Goal: Complete application form: Fill out and submit a form for a specific purpose

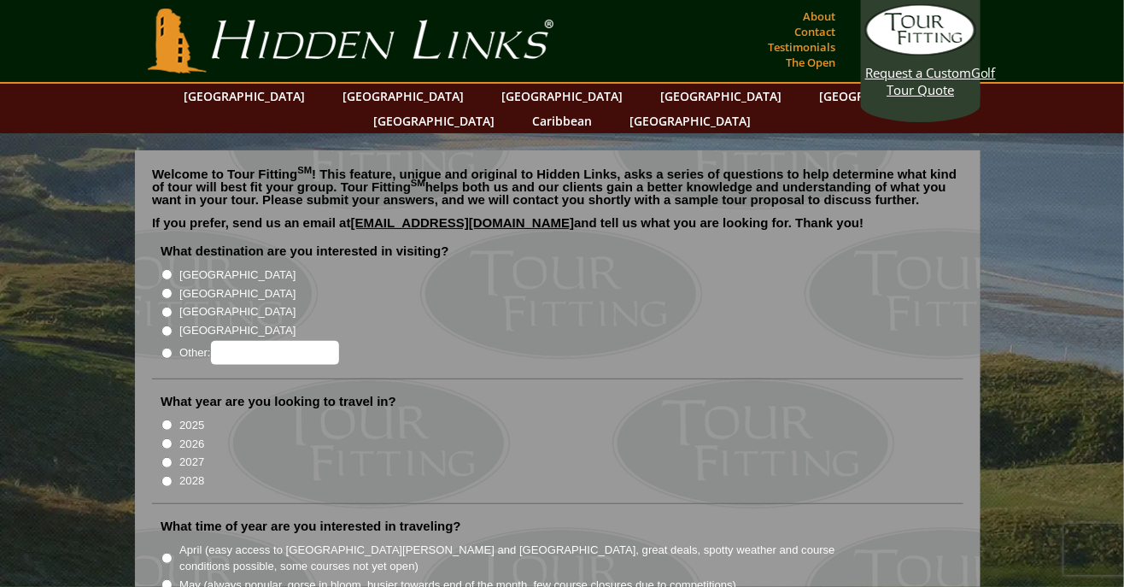
click at [182, 285] on label "[GEOGRAPHIC_DATA]" at bounding box center [237, 293] width 116 height 17
click at [172, 288] on input "[GEOGRAPHIC_DATA]" at bounding box center [166, 293] width 11 height 11
radio input "true"
click at [172, 438] on input "2026" at bounding box center [166, 443] width 11 height 11
radio input "true"
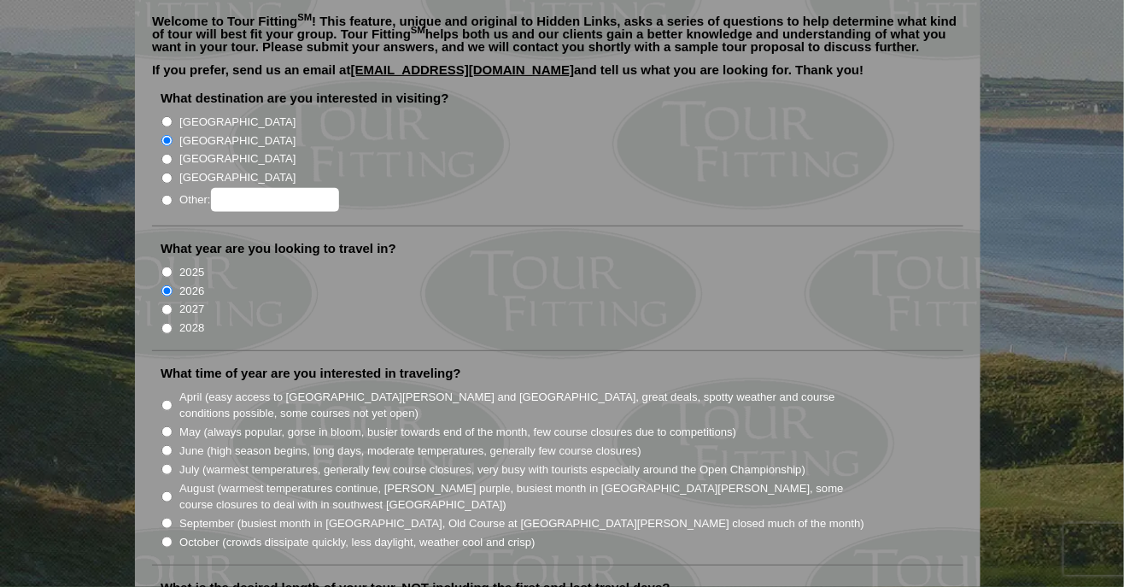
scroll to position [155, 0]
click at [172, 398] on input "April (easy access to [GEOGRAPHIC_DATA][PERSON_NAME] and [GEOGRAPHIC_DATA], gre…" at bounding box center [166, 403] width 11 height 11
radio input "true"
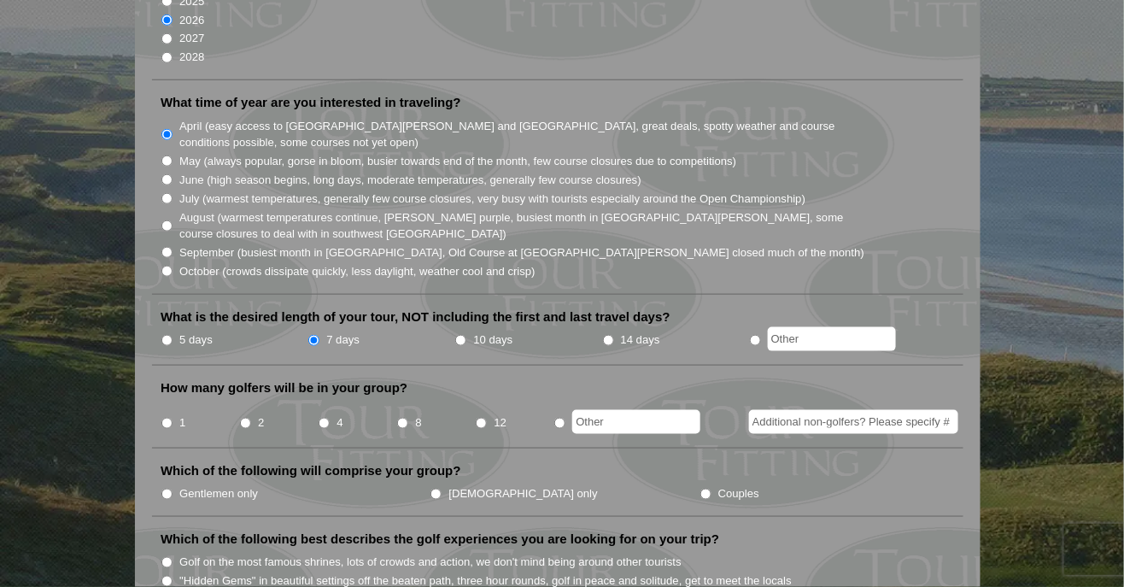
scroll to position [429, 0]
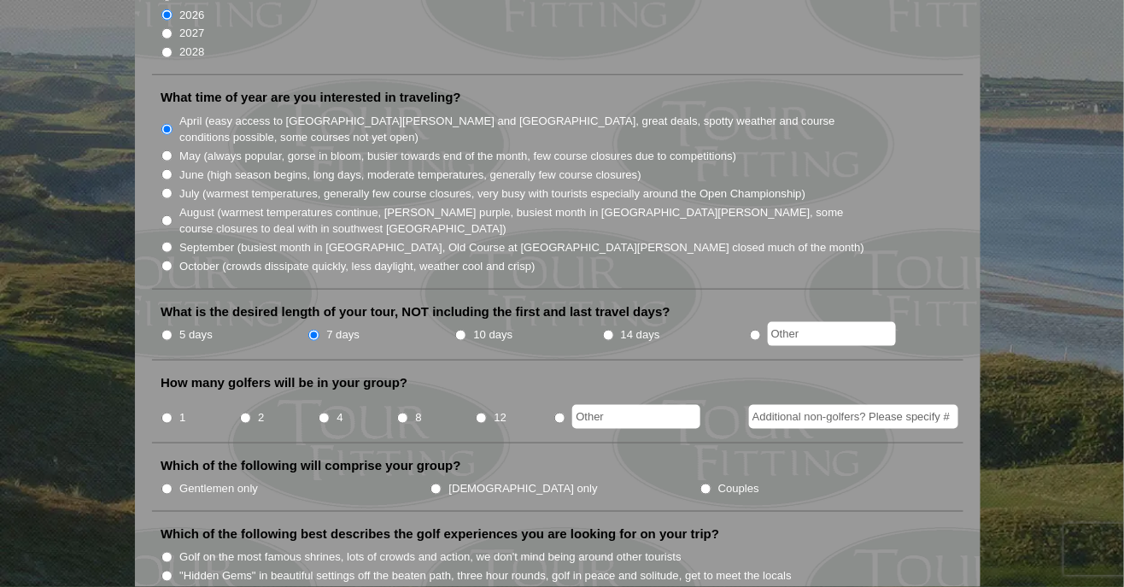
click at [166, 412] on input "1" at bounding box center [166, 417] width 11 height 11
radio input "true"
click at [168, 483] on input "Gentlemen only" at bounding box center [166, 488] width 11 height 11
radio input "true"
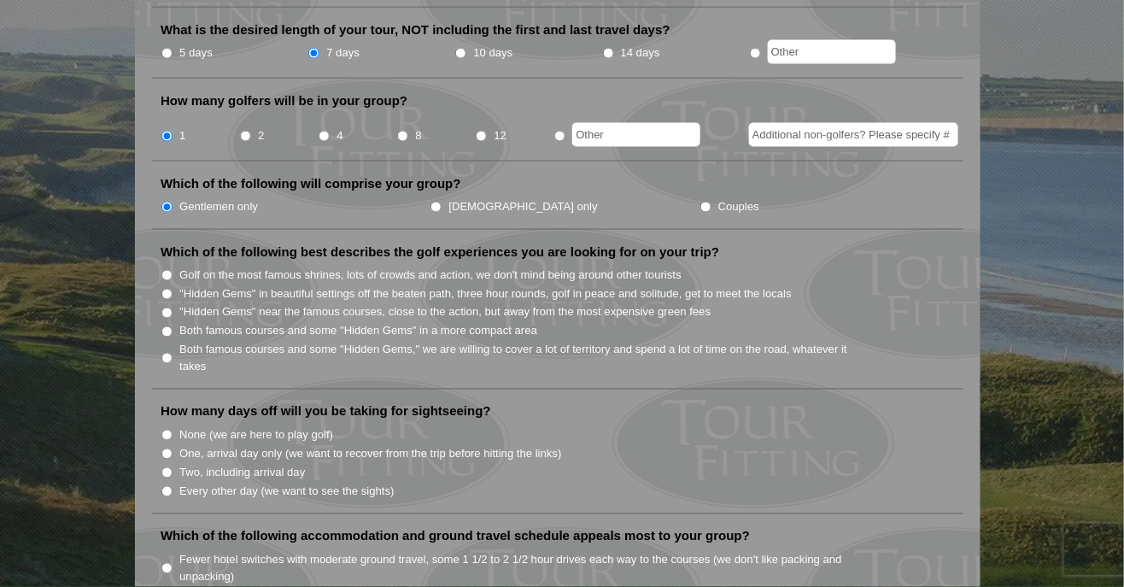
scroll to position [730, 0]
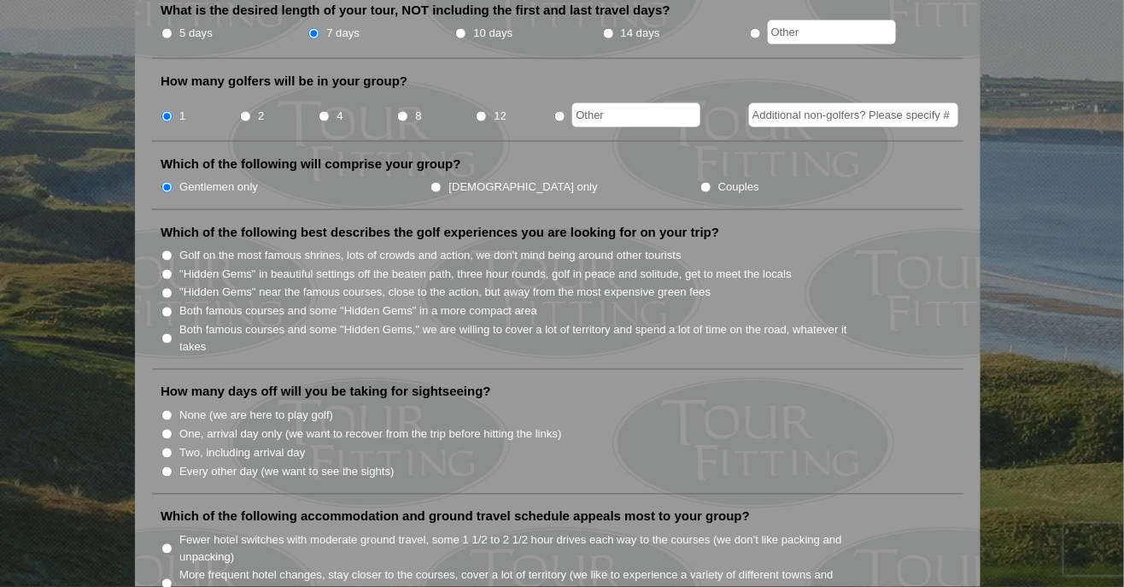
click at [185, 303] on label "Both famous courses and some "Hidden Gems" in a more compact area" at bounding box center [358, 311] width 358 height 17
click at [172, 307] on input "Both famous courses and some "Hidden Gems" in a more compact area" at bounding box center [166, 312] width 11 height 11
radio input "true"
click at [172, 466] on input "Every other day (we want to see the sights)" at bounding box center [166, 471] width 11 height 11
radio input "true"
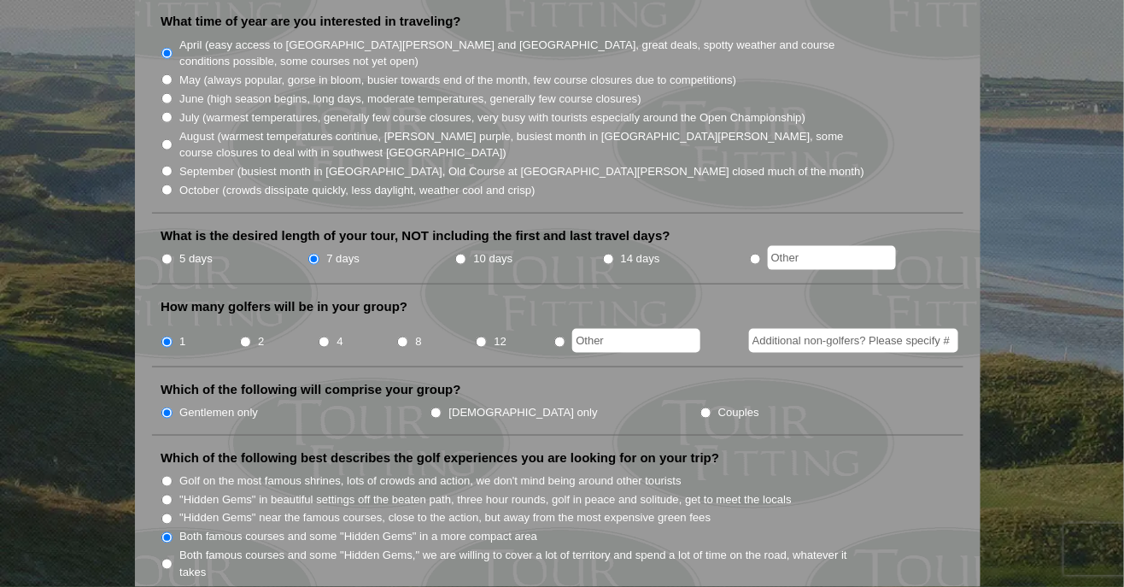
scroll to position [496, 0]
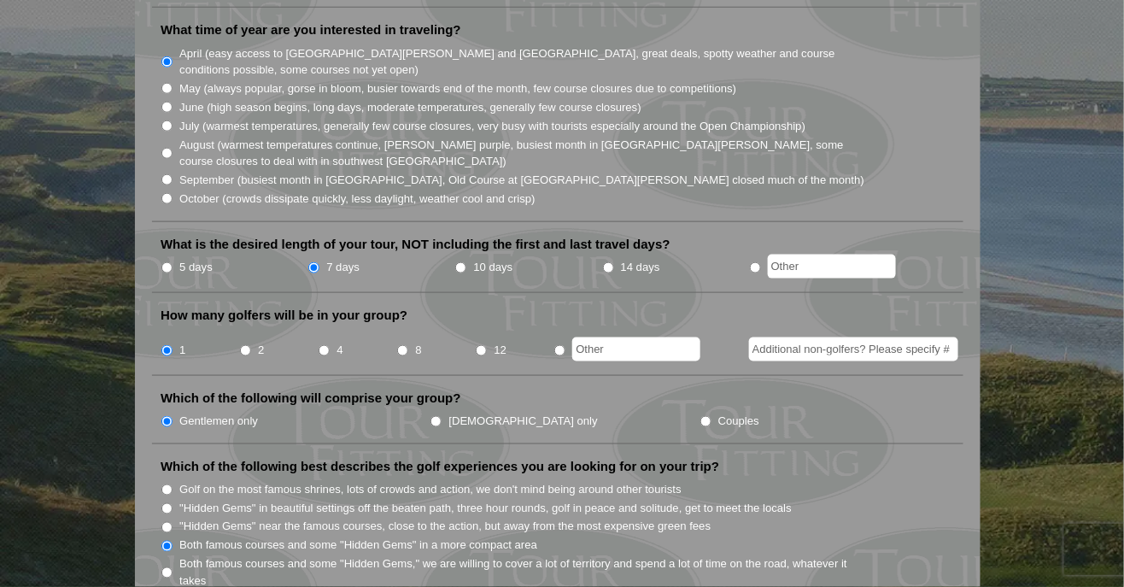
click at [466, 262] on input "10 days" at bounding box center [460, 267] width 11 height 11
radio input "true"
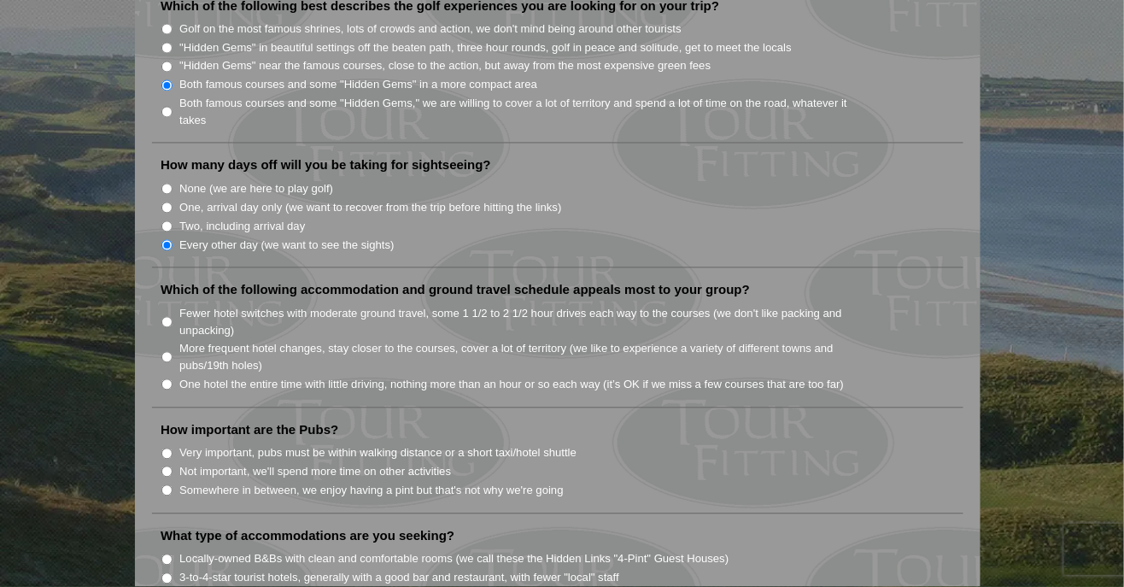
scroll to position [960, 0]
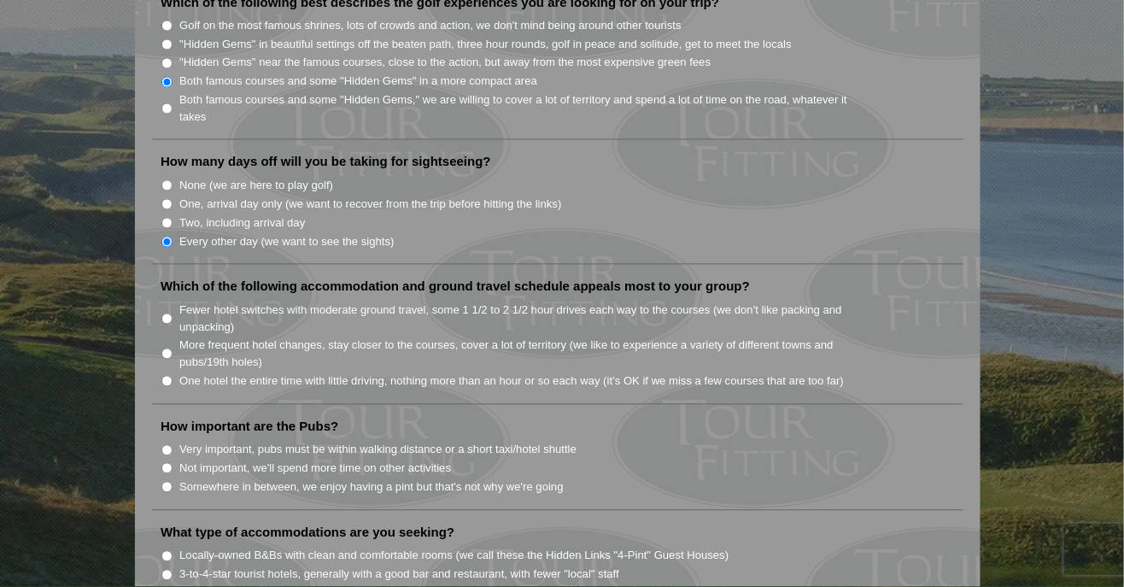
click at [171, 348] on input "More frequent hotel changes, stay closer to the courses, cover a lot of territo…" at bounding box center [166, 353] width 11 height 11
radio input "true"
click at [172, 482] on input "Somewhere in between, we enjoy having a pint but that's not why we're going" at bounding box center [166, 487] width 11 height 11
radio input "true"
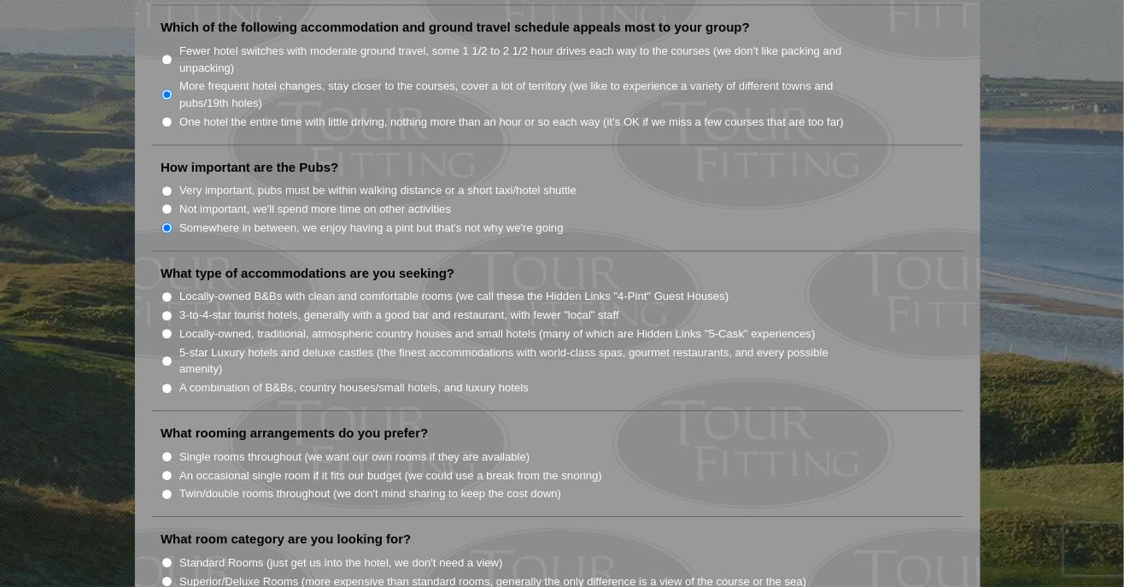
scroll to position [1220, 0]
click at [171, 382] on input "A combination of B&Bs, country houses/small hotels, and luxury hotels" at bounding box center [166, 387] width 11 height 11
radio input "true"
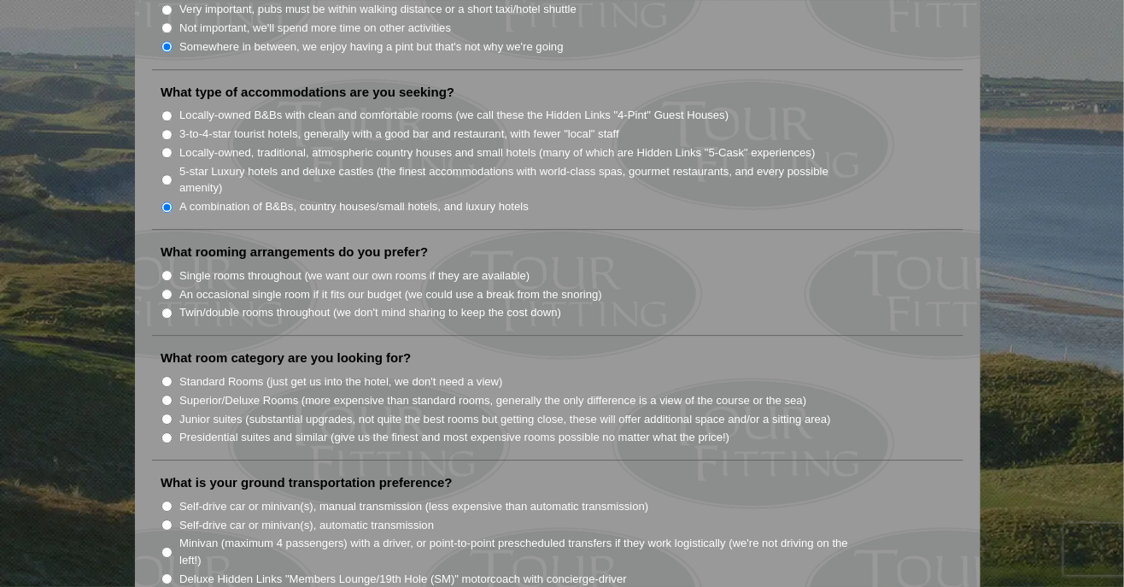
scroll to position [1401, 0]
click at [183, 266] on label "Single rooms throughout (we want our own rooms if they are available)" at bounding box center [354, 274] width 350 height 17
click at [172, 269] on input "Single rooms throughout (we want our own rooms if they are available)" at bounding box center [166, 274] width 11 height 11
radio input "true"
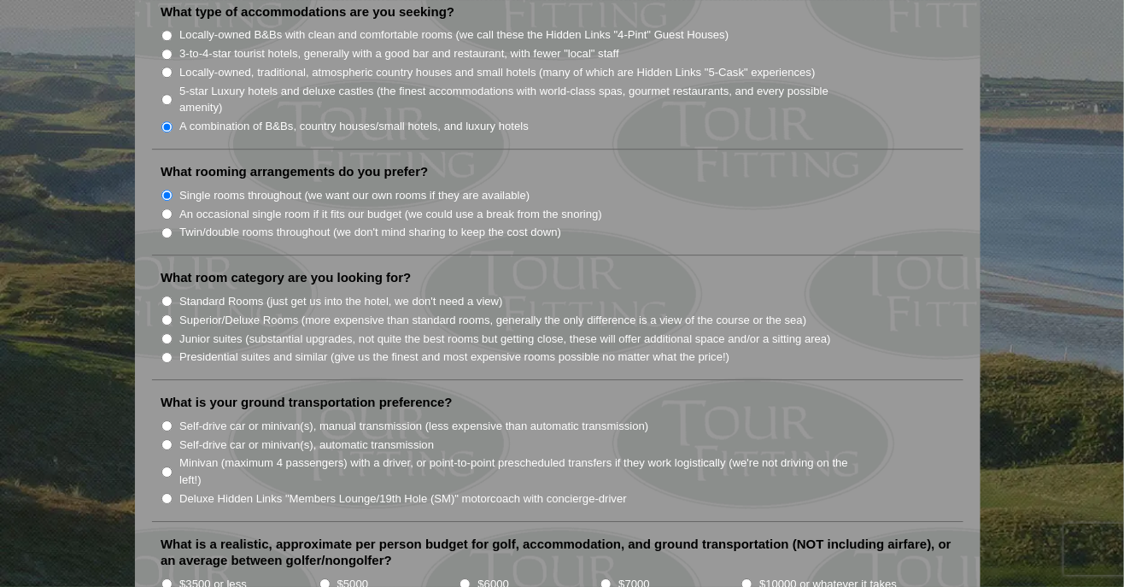
scroll to position [1497, 0]
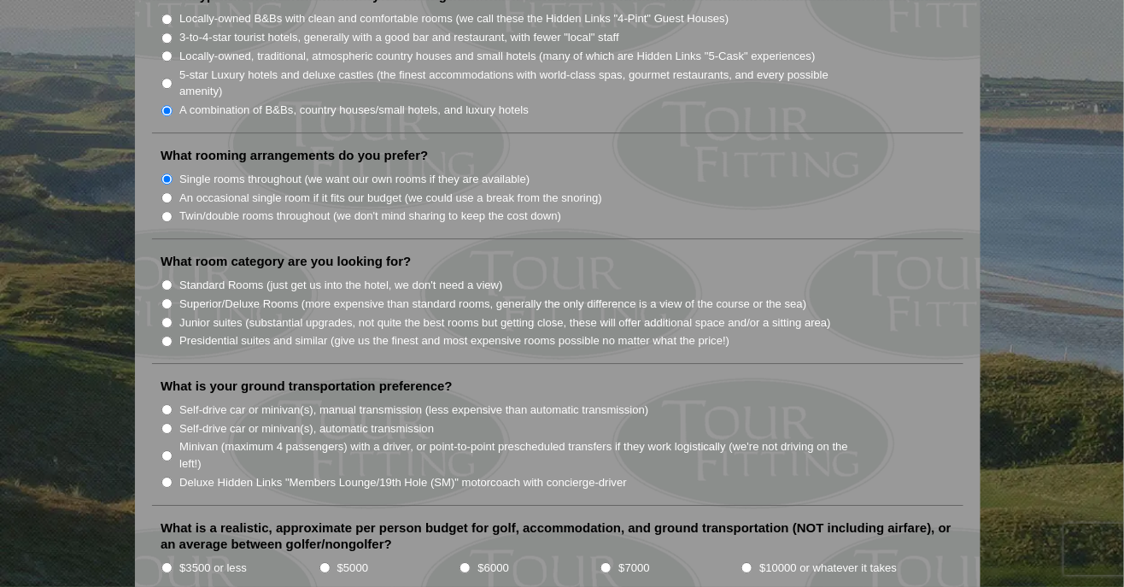
click at [185, 295] on label "Superior/Deluxe Rooms (more expensive than standard rooms, generally the only d…" at bounding box center [492, 303] width 627 height 17
click at [172, 298] on input "Superior/Deluxe Rooms (more expensive than standard rooms, generally the only d…" at bounding box center [166, 303] width 11 height 11
radio input "true"
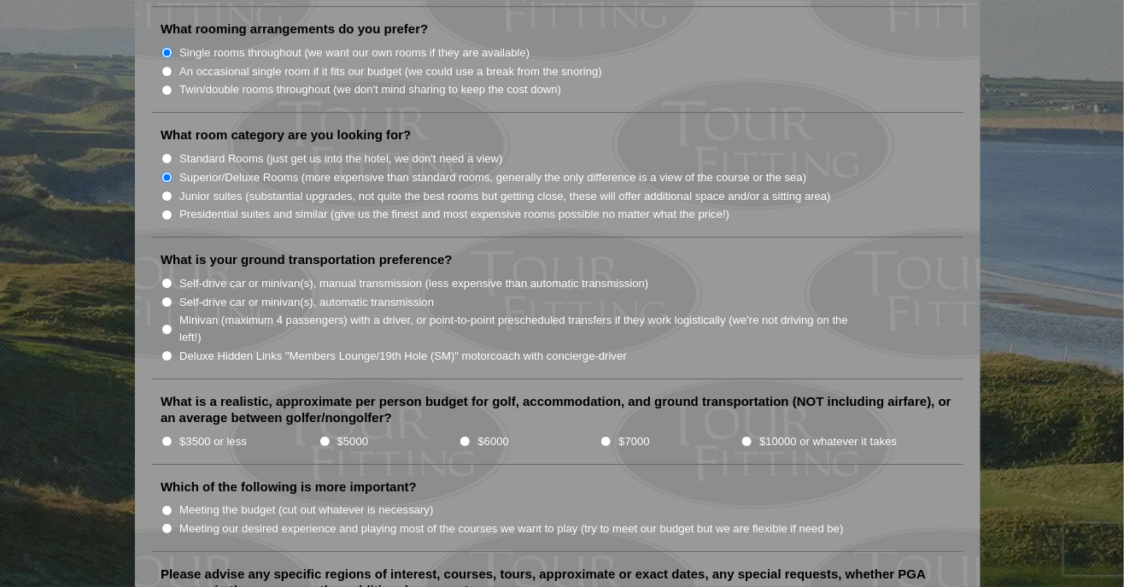
scroll to position [1626, 0]
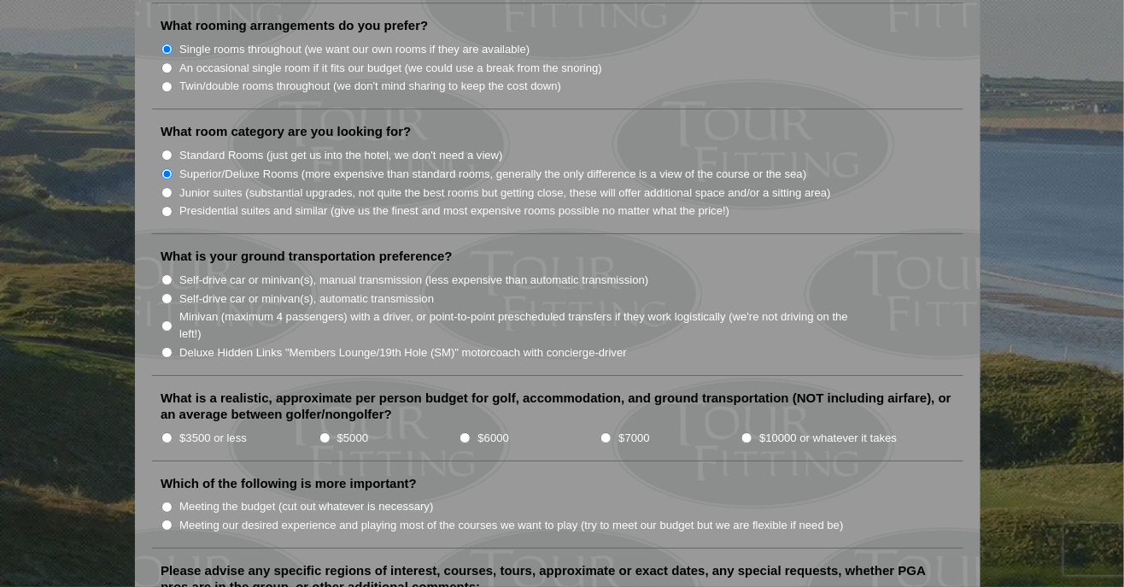
click at [172, 293] on input "Self-drive car or minivan(s), automatic transmission" at bounding box center [166, 298] width 11 height 11
radio input "true"
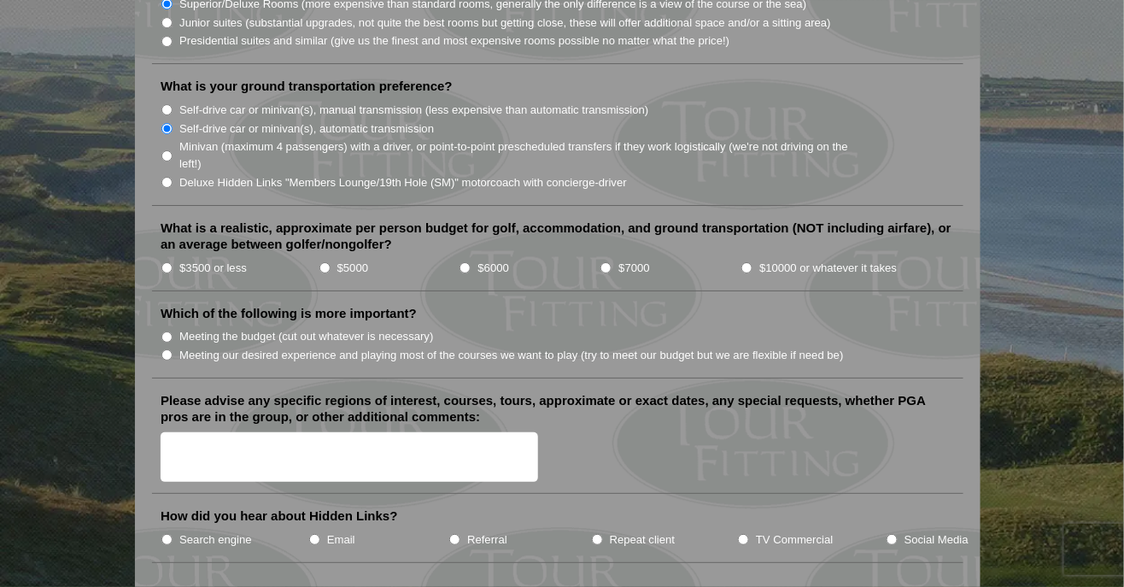
scroll to position [1796, 0]
click at [186, 347] on label "Meeting our desired experience and playing most of the courses we want to play …" at bounding box center [511, 355] width 664 height 17
click at [172, 349] on input "Meeting our desired experience and playing most of the courses we want to play …" at bounding box center [166, 354] width 11 height 11
radio input "true"
click at [749, 262] on input "$10000 or whatever it takes" at bounding box center [746, 267] width 11 height 11
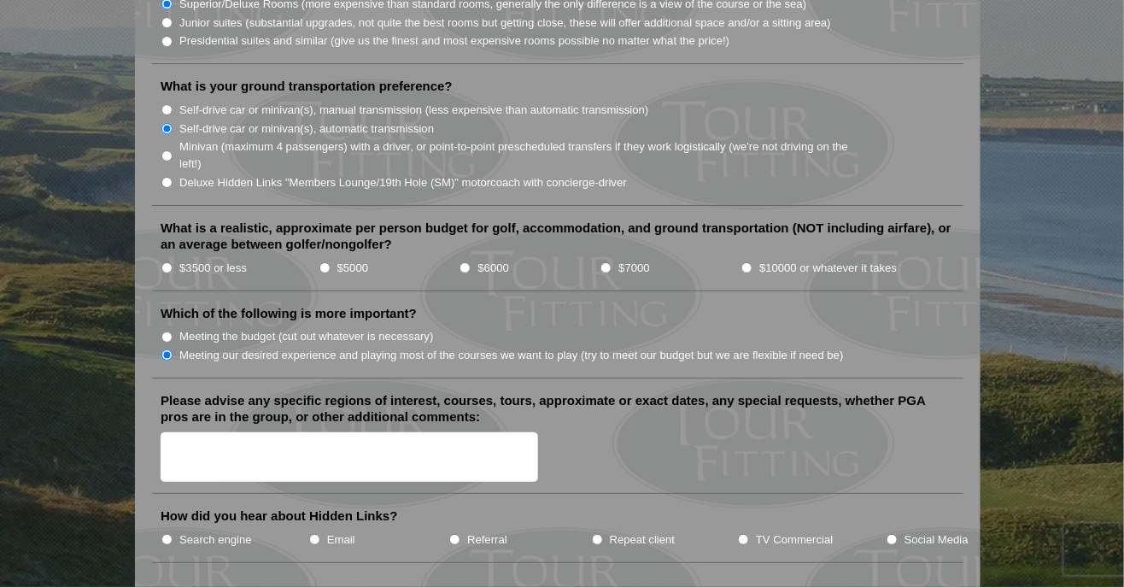
radio input "true"
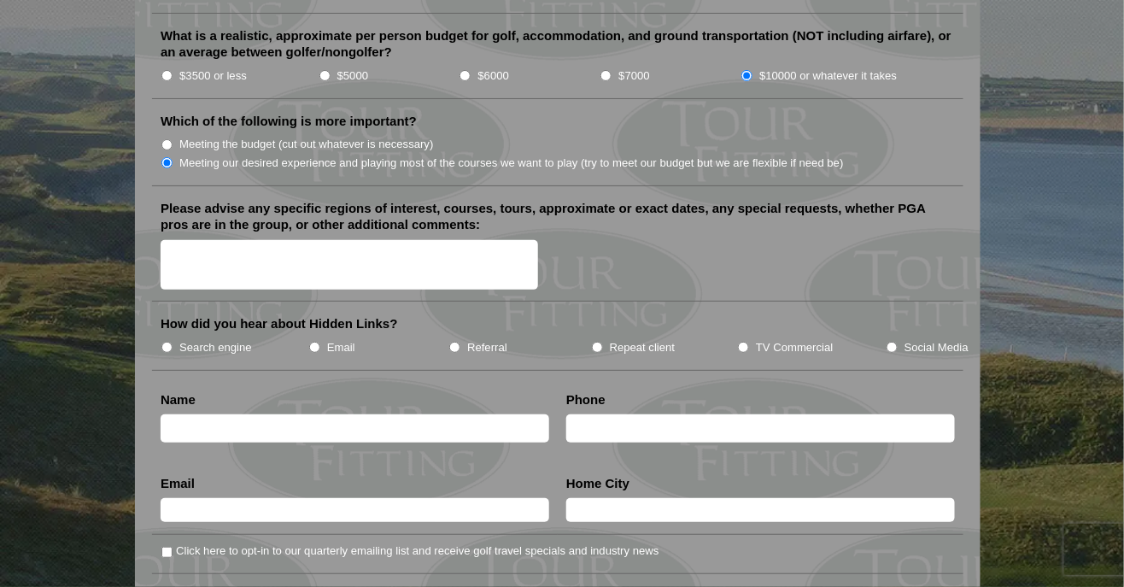
scroll to position [1989, 0]
click at [171, 341] on input "Search engine" at bounding box center [166, 346] width 11 height 11
radio input "true"
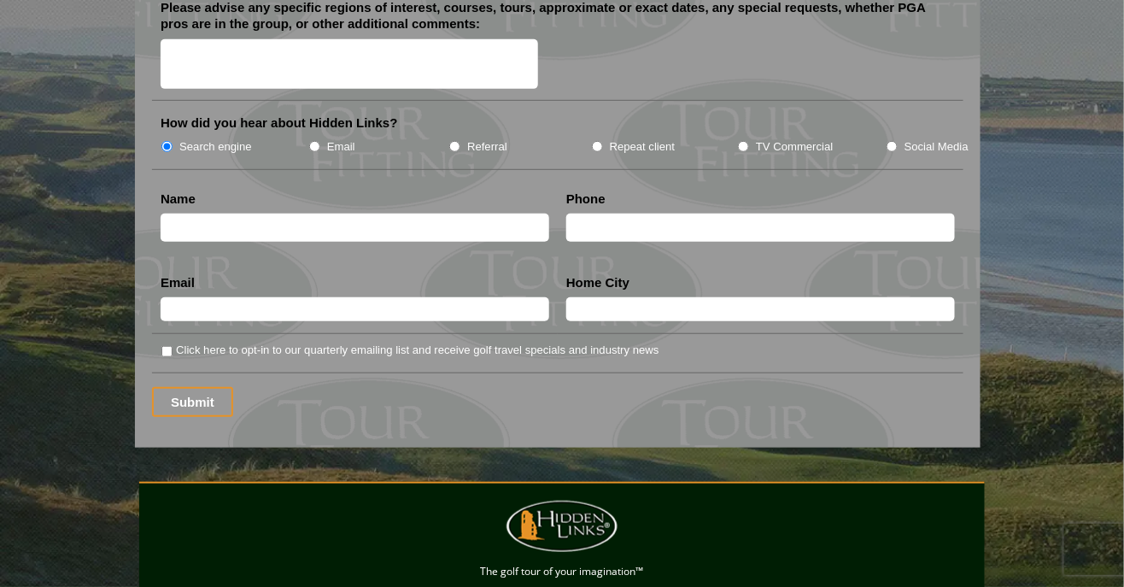
scroll to position [2197, 0]
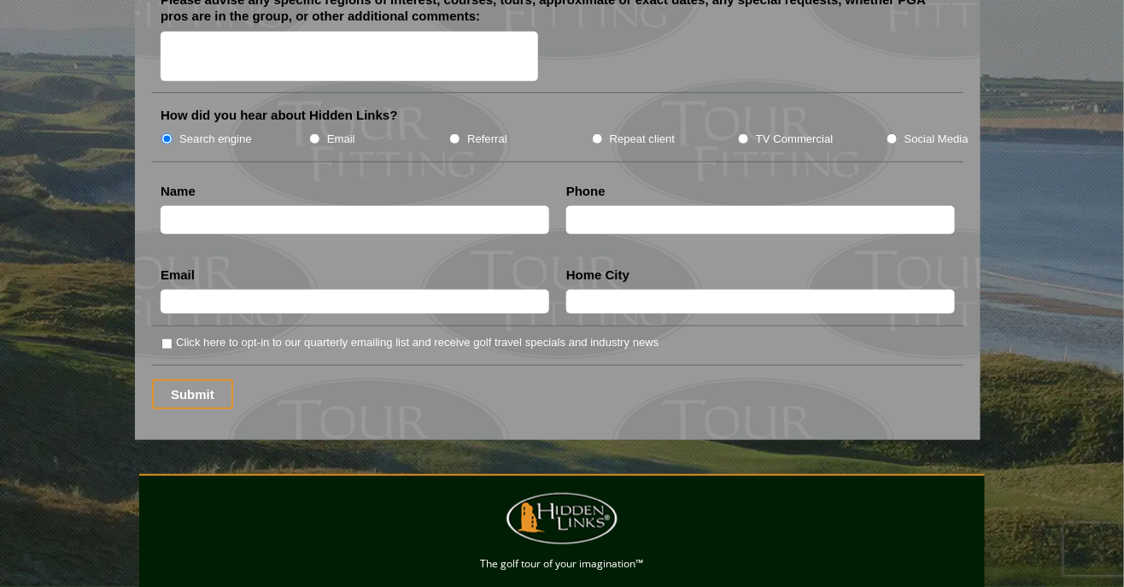
click at [263, 289] on input "text" at bounding box center [355, 301] width 388 height 24
type input "[EMAIL_ADDRESS][DOMAIN_NAME]"
click at [216, 379] on input "Submit" at bounding box center [192, 394] width 81 height 30
